Goal: Task Accomplishment & Management: Manage account settings

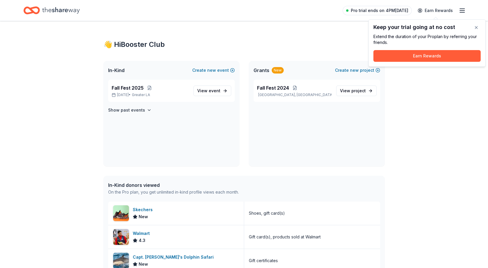
click at [375, 12] on span "Pro trial ends on 4PM, 9/8" at bounding box center [379, 10] width 57 height 7
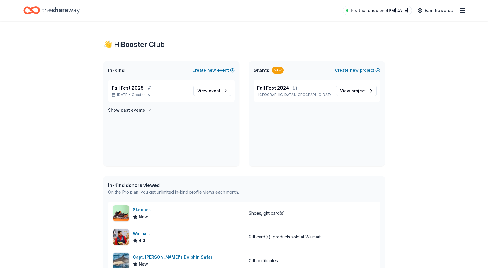
click at [407, 11] on span "Pro trial ends on 4PM, 9/8" at bounding box center [379, 10] width 57 height 7
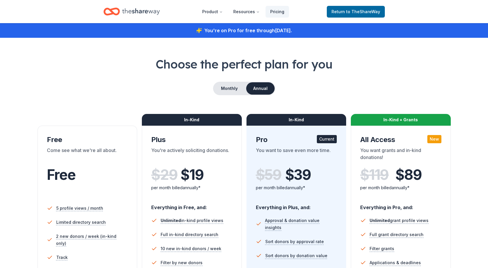
click at [386, 12] on div "Product Resources Pricing Return to TheShareWay" at bounding box center [244, 12] width 300 height 14
click at [279, 10] on link "Pricing" at bounding box center [277, 12] width 23 height 12
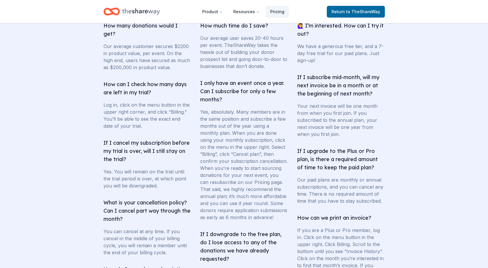
scroll to position [801, 0]
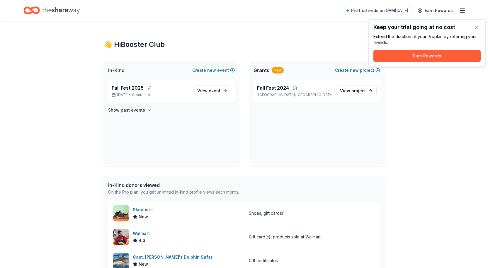
click at [447, 100] on div "👋 Hi Booster Club In-Kind Create new event Fall Fest [DATE], 2025 • Greater LA …" at bounding box center [244, 259] width 488 height 476
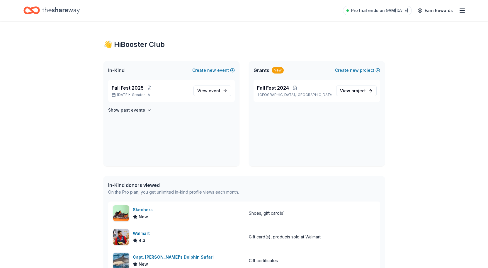
click at [462, 14] on div "Pro trial ends on 9AM[DATE] Earn Rewards" at bounding box center [404, 11] width 123 height 14
click at [463, 11] on line "button" at bounding box center [462, 11] width 5 height 0
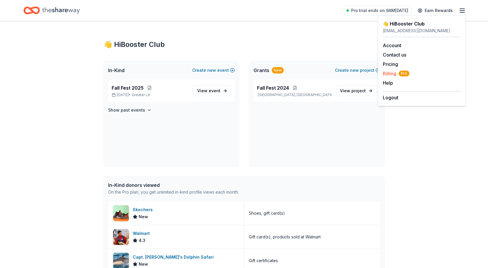
click at [390, 72] on span "Billing Pro" at bounding box center [396, 73] width 27 height 7
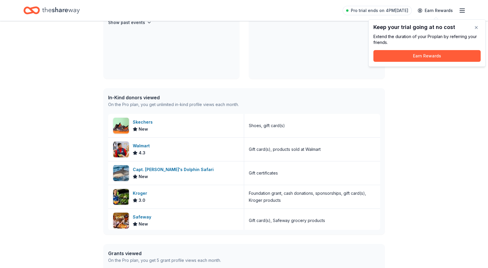
scroll to position [88, 0]
click at [458, 13] on div "Pro trial ends on 4PM, 9/8 Earn Rewards" at bounding box center [404, 11] width 123 height 14
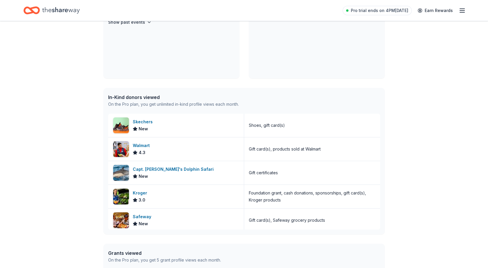
click at [461, 12] on icon "button" at bounding box center [462, 10] width 7 height 7
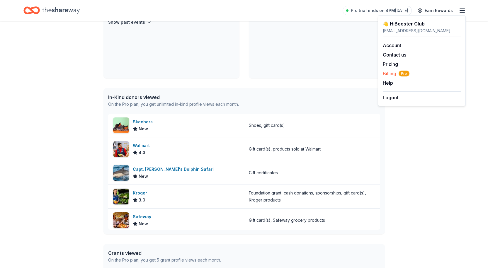
click at [390, 74] on span "Billing Pro" at bounding box center [396, 73] width 27 height 7
